Goal: Feedback & Contribution: Leave review/rating

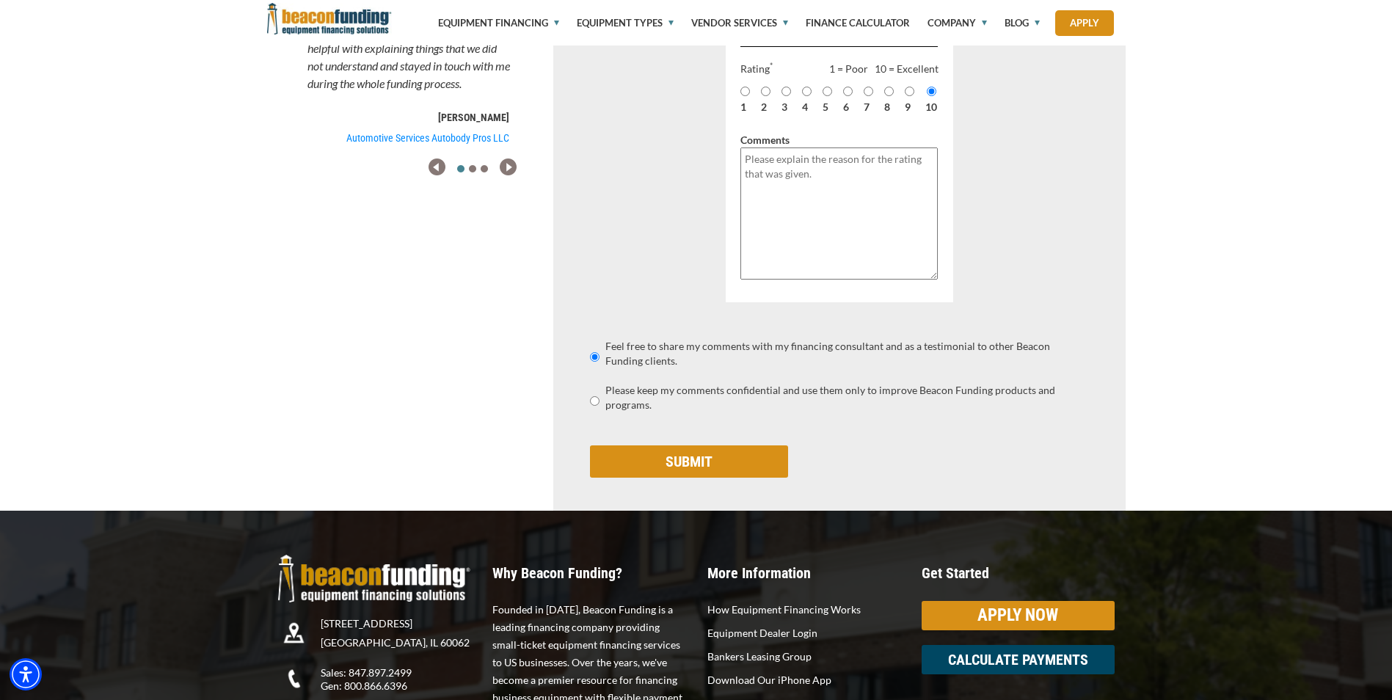
scroll to position [147, 0]
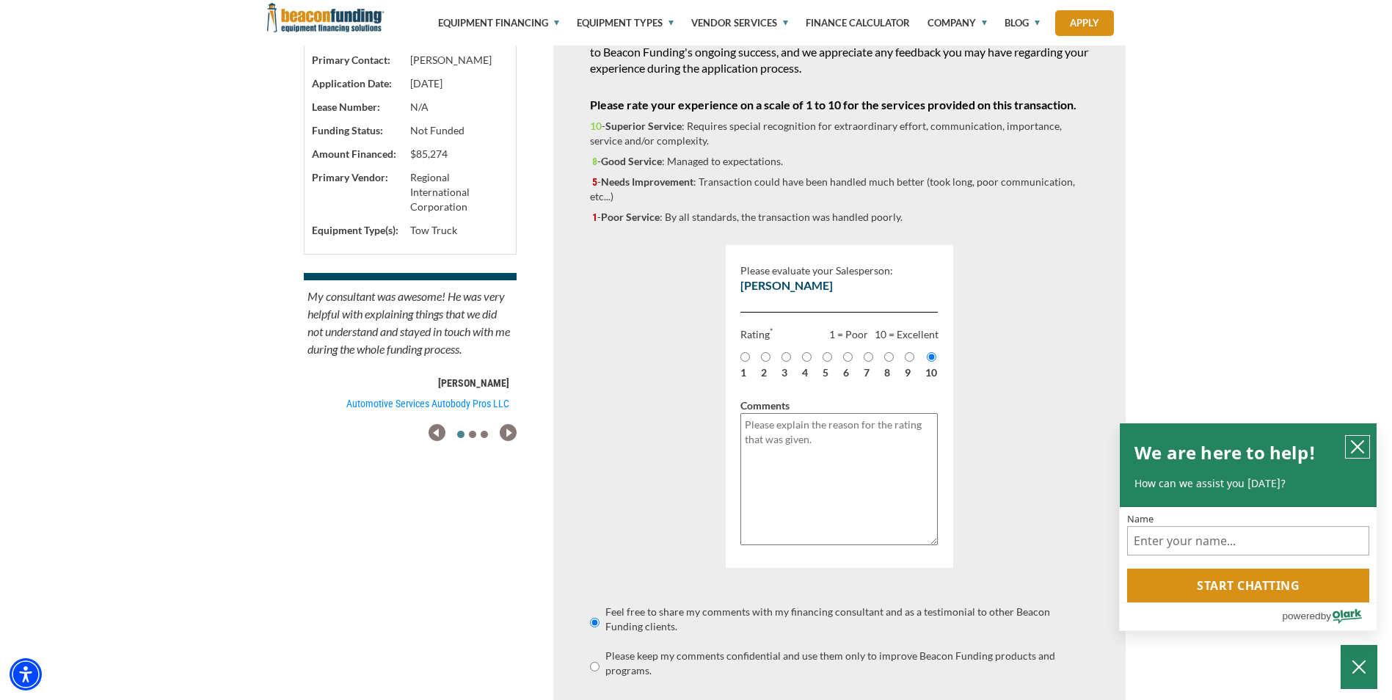
drag, startPoint x: 1361, startPoint y: 448, endPoint x: 1350, endPoint y: 435, distance: 17.2
click at [1361, 447] on icon "close chatbox" at bounding box center [1357, 446] width 15 height 15
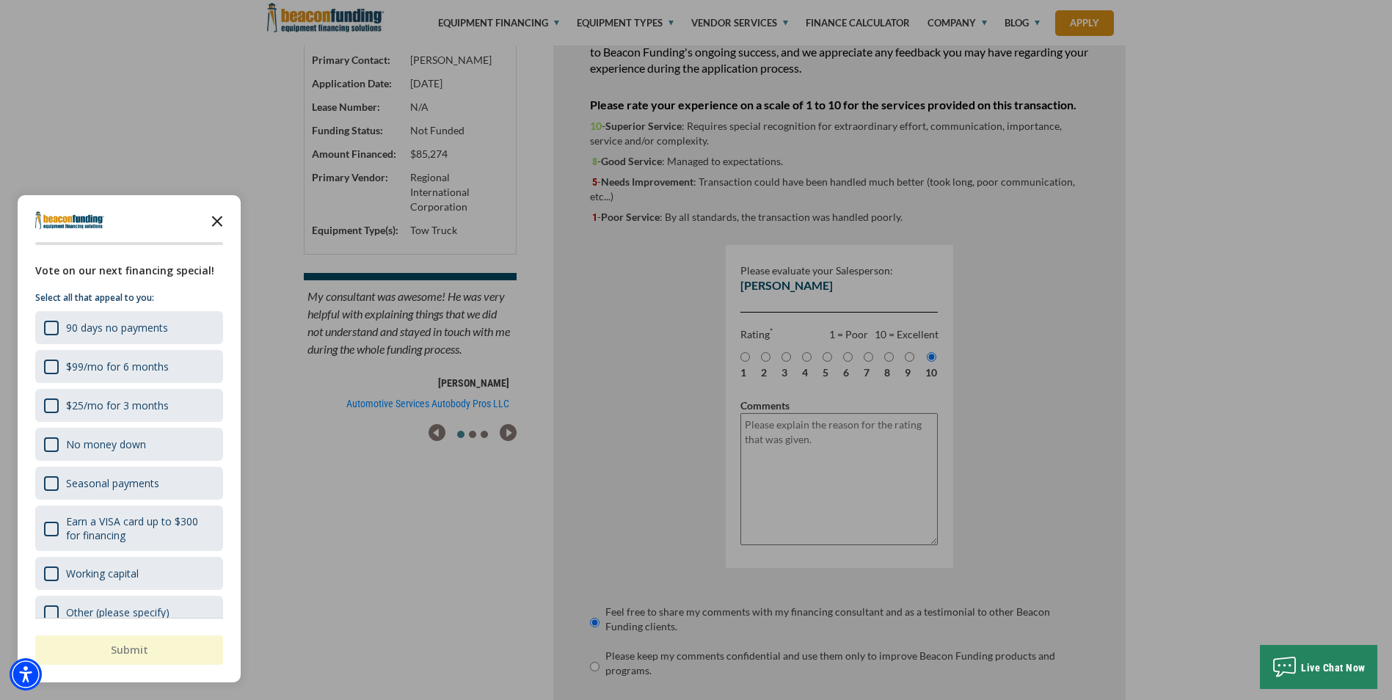
click at [215, 226] on icon "Close the survey" at bounding box center [216, 219] width 29 height 29
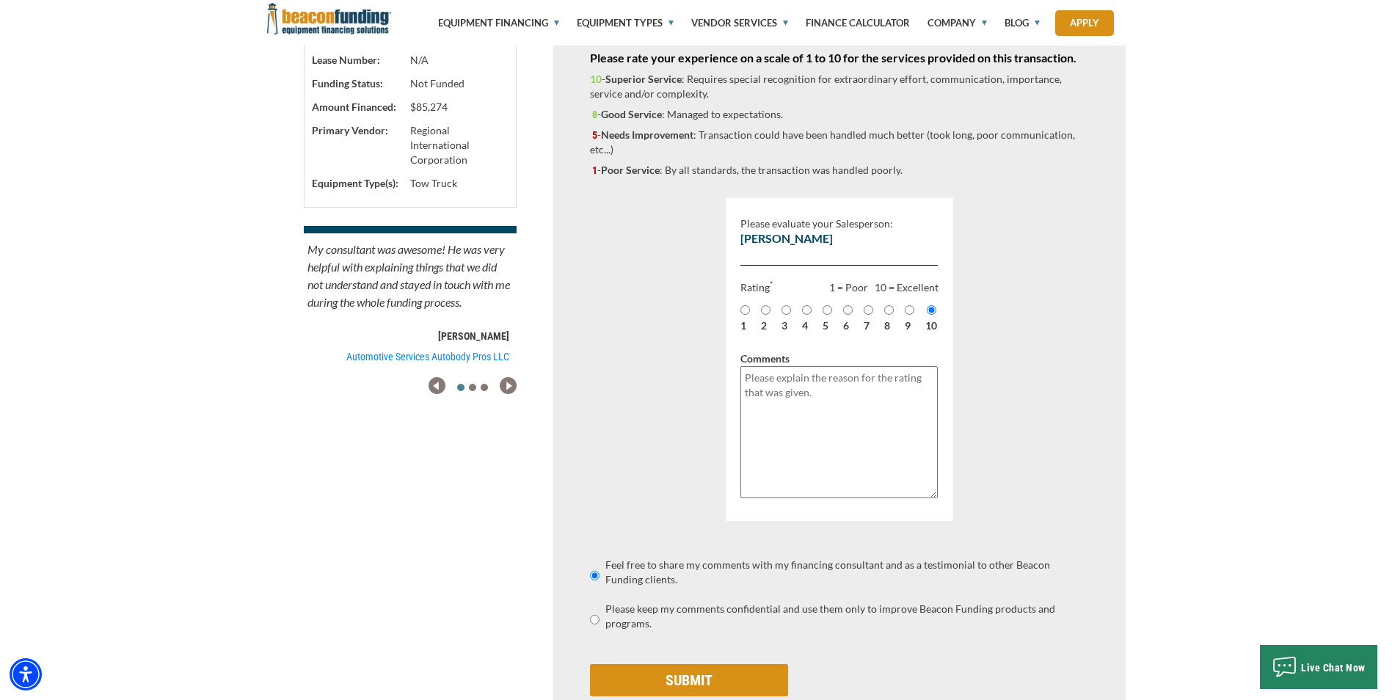
scroll to position [73, 0]
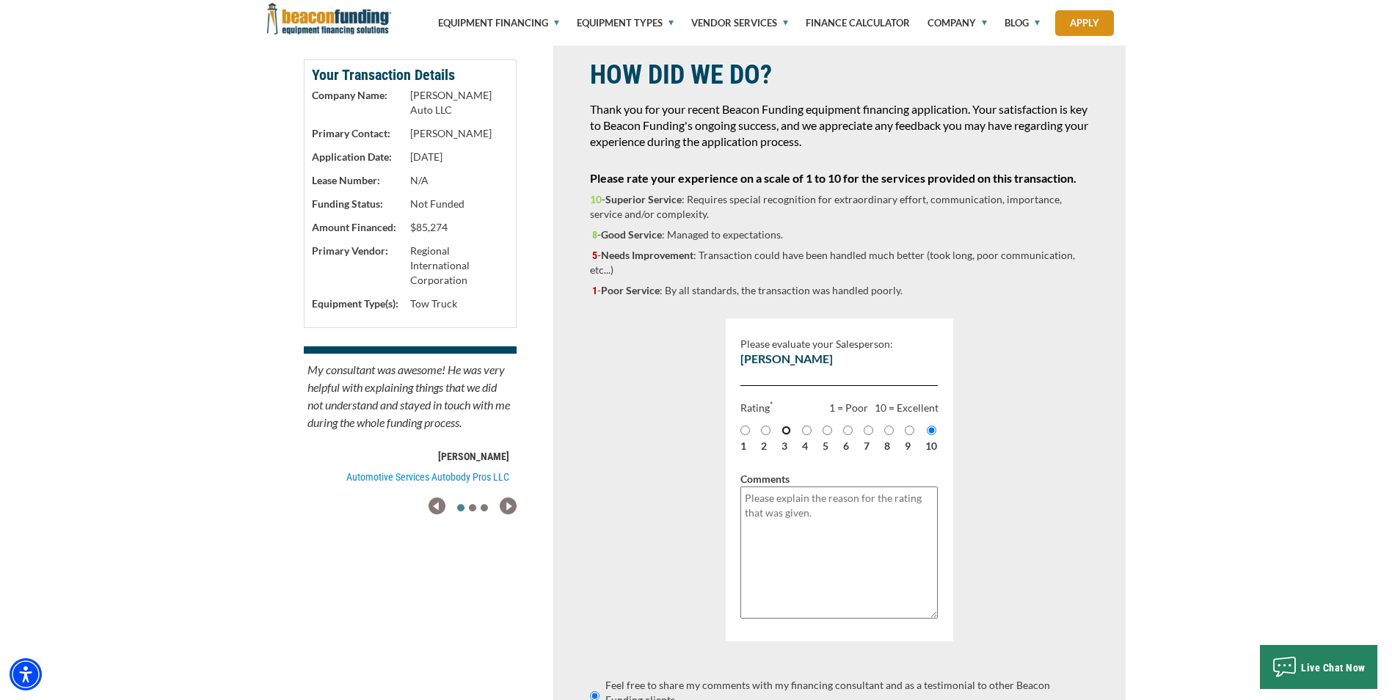
click at [781, 435] on input "3" at bounding box center [786, 430] width 10 height 10
radio input "true"
click at [797, 505] on textarea "Please explain the reason for the rating that was given." at bounding box center [839, 552] width 198 height 132
type textarea "N"
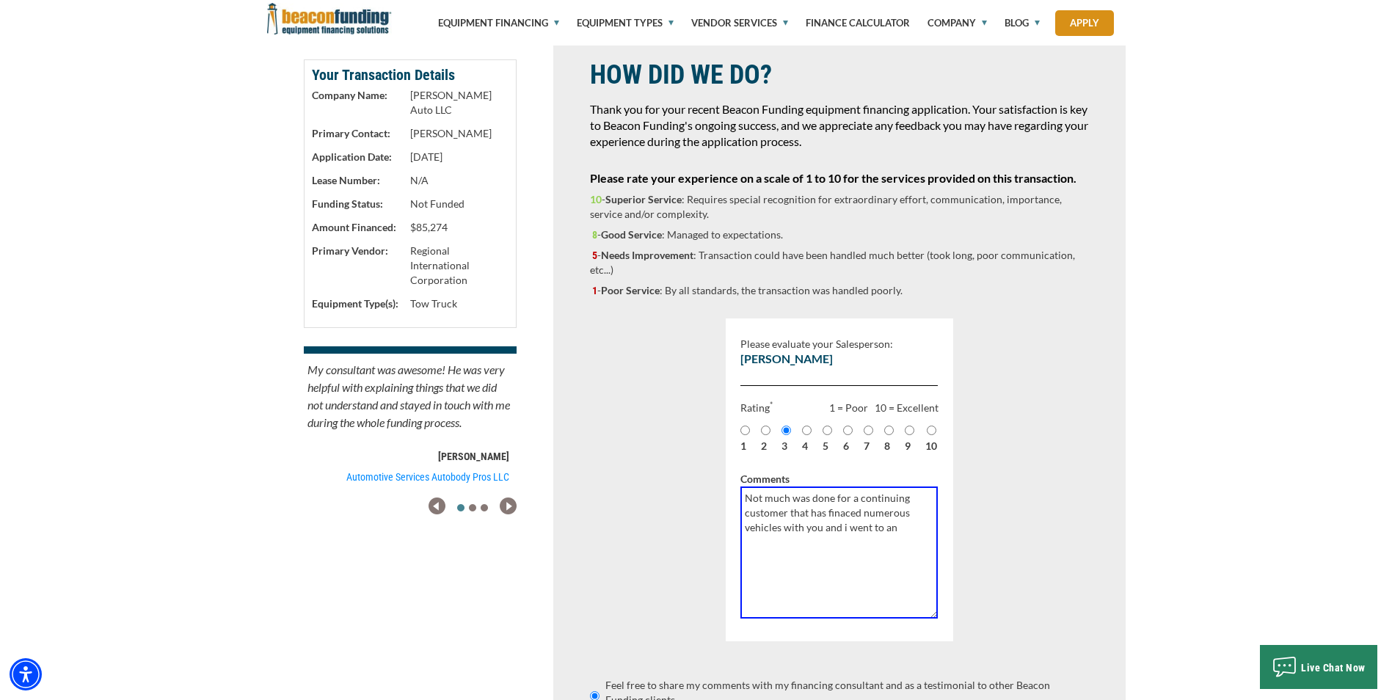
click at [847, 531] on textarea "Not much was done for a continuing customer that has finaced numerous vehicles …" at bounding box center [839, 552] width 198 height 132
click at [896, 530] on textarea "Not much was done for a continuing customer that has financed numerous vehicles…" at bounding box center [839, 552] width 198 height 132
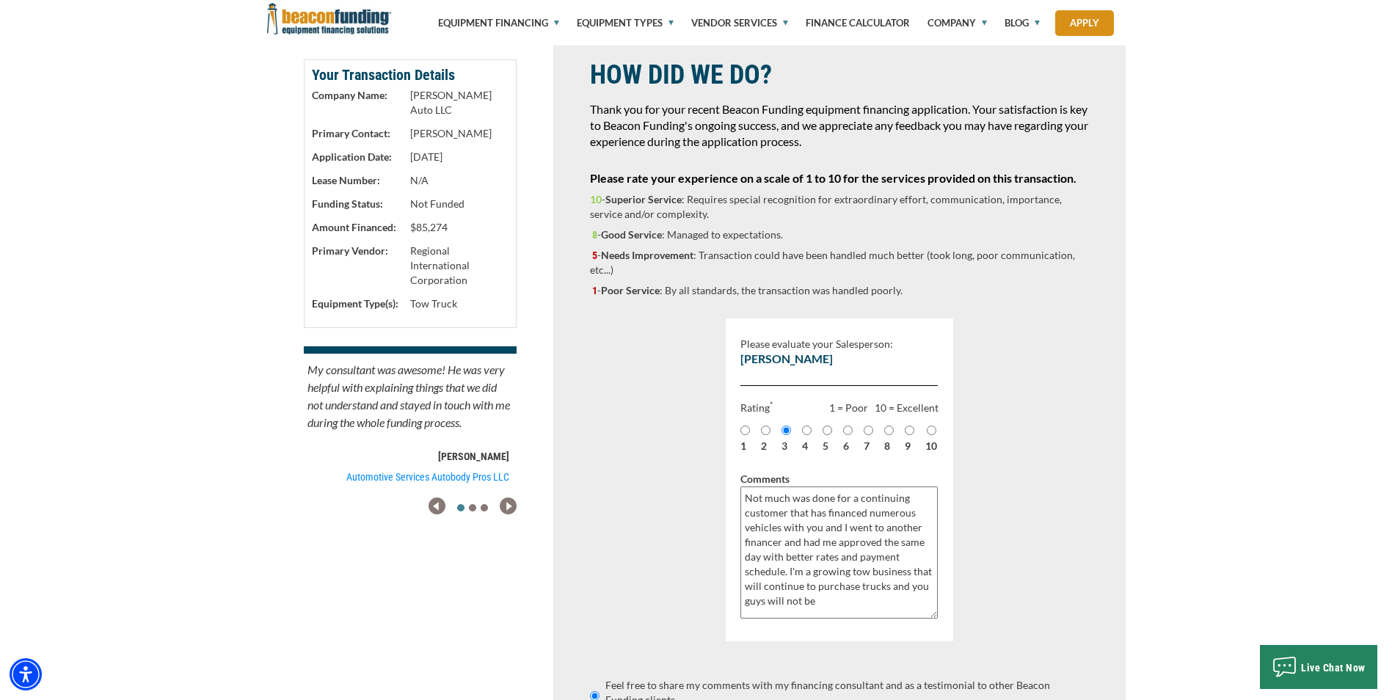
click at [813, 583] on textarea "Not much was done for a continuing customer that has financed numerous vehicles…" at bounding box center [839, 552] width 198 height 132
click at [870, 577] on textarea "Not much was done for a continuing customer that has financed numerous vehicles…" at bounding box center [839, 552] width 198 height 132
click at [972, 480] on div "Please evaluate your Salesperson: [PERSON_NAME] Rating * 1 = Poor 10 = Excellen…" at bounding box center [839, 560] width 499 height 513
click at [968, 469] on div "Please evaluate your Salesperson: [PERSON_NAME] Rating * 1 = Poor 10 = Excellen…" at bounding box center [839, 560] width 499 height 513
drag, startPoint x: 819, startPoint y: 531, endPoint x: 974, endPoint y: 533, distance: 154.8
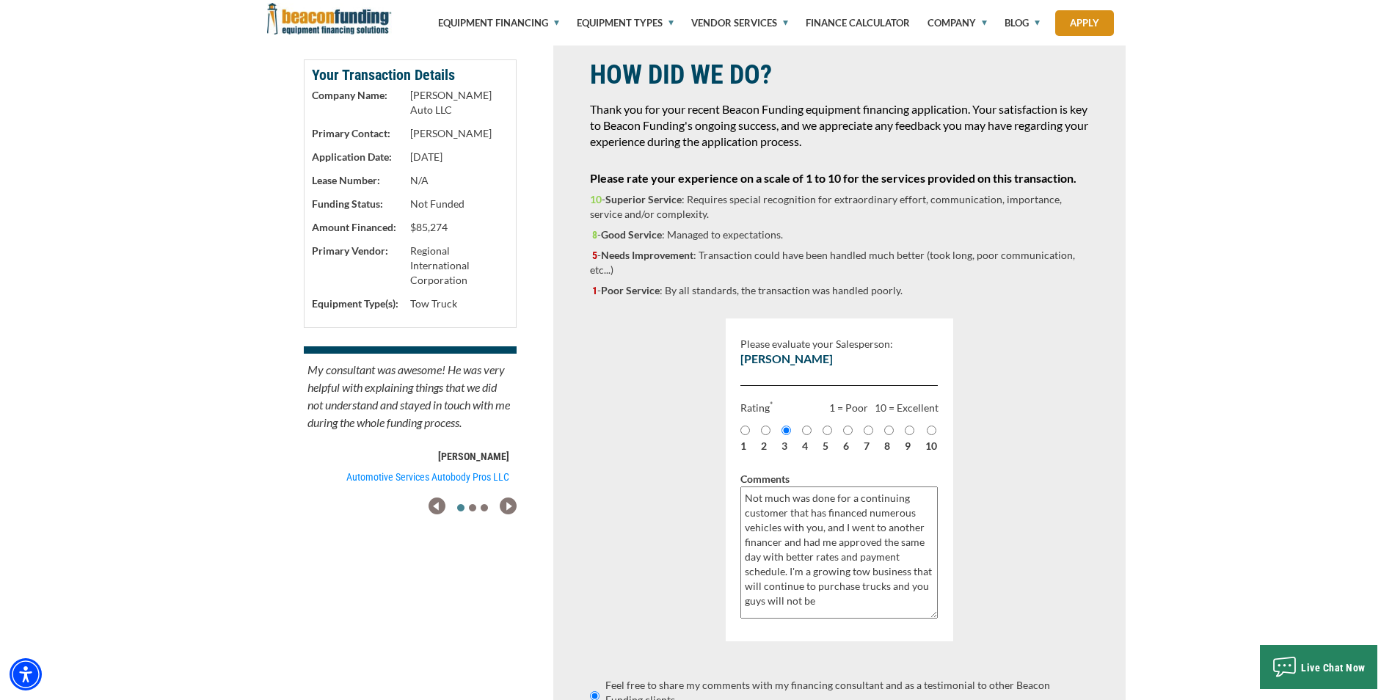
click at [907, 535] on textarea "Not much was done for a continuing customer that has financed numerous vehicles…" at bounding box center [839, 552] width 198 height 132
click at [975, 530] on div "Please evaluate your Salesperson: [PERSON_NAME] Rating * 1 = Poor 10 = Excellen…" at bounding box center [839, 560] width 499 height 513
click at [849, 601] on textarea "Not much was done for a continuing customer that has financed numerous vehicles…" at bounding box center [839, 552] width 198 height 132
click at [929, 606] on textarea "Not much was done for a continuing customer that has financed numerous vehicles…" at bounding box center [839, 552] width 198 height 132
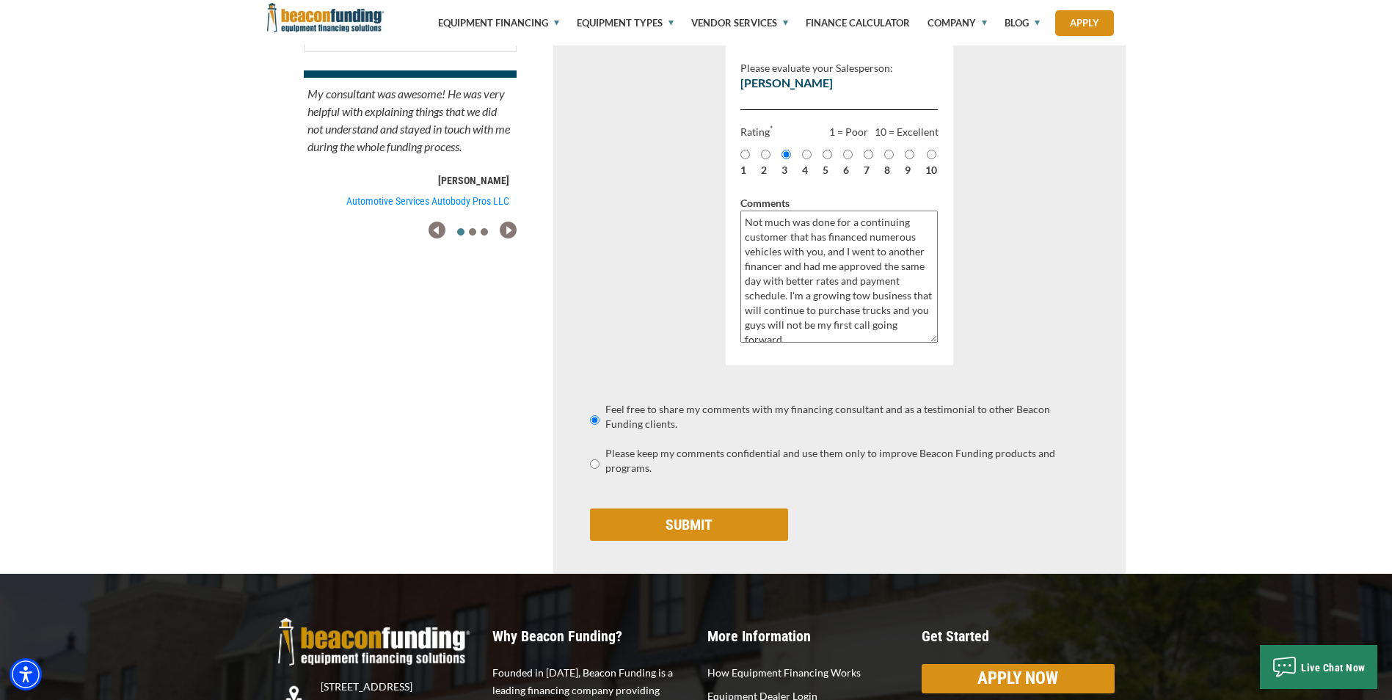
scroll to position [285, 0]
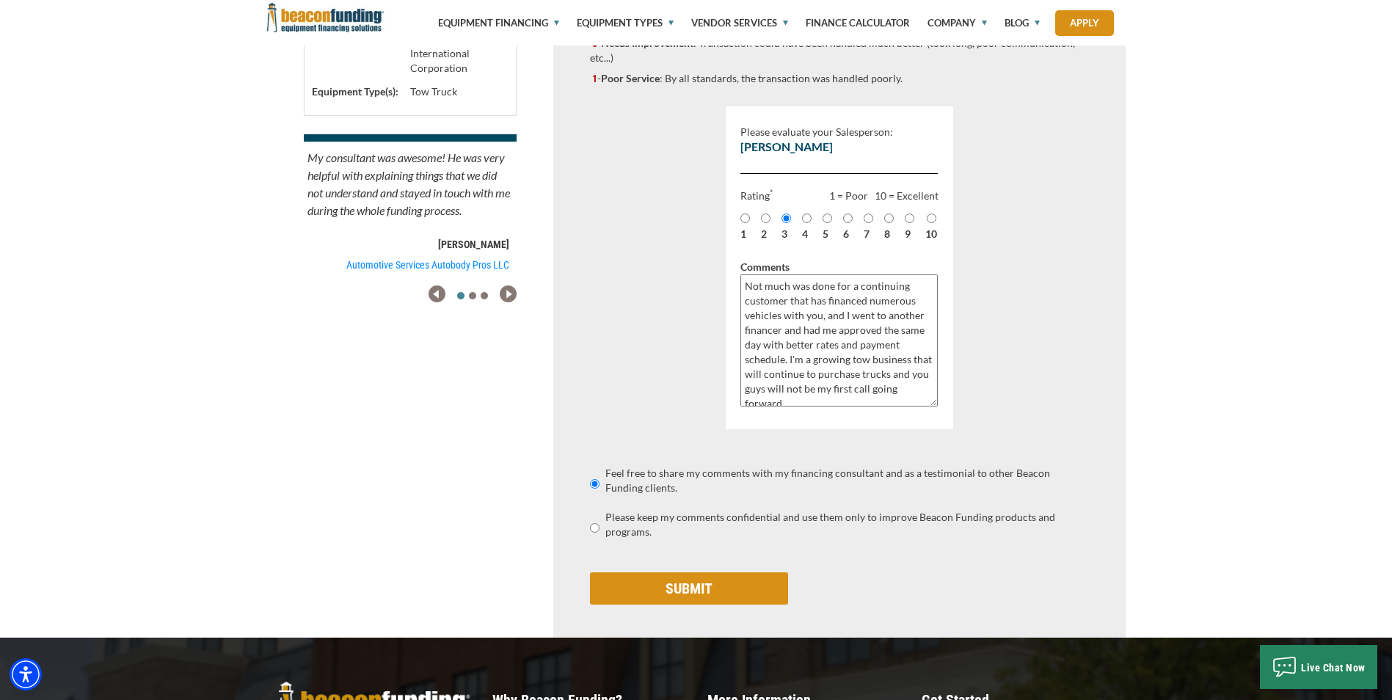
click at [782, 317] on textarea "Not much was done for a continuing customer that has financed numerous vehicles…" at bounding box center [839, 340] width 198 height 132
click at [854, 318] on textarea "Not much was done for a continuing customer that has financed numerous equipmen…" at bounding box center [839, 340] width 198 height 132
type textarea "Not much was done for a continuing customer that has financed numerous equipmen…"
click at [723, 593] on input "SUBMIT" at bounding box center [689, 588] width 198 height 32
type input "Saving..."
